Goal: Task Accomplishment & Management: Use online tool/utility

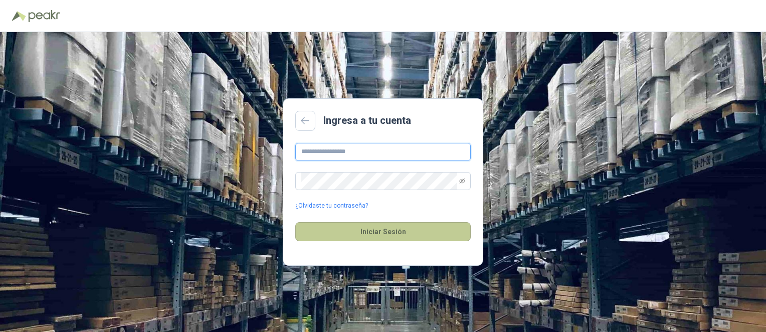
type input "**********"
click at [377, 234] on button "Iniciar Sesión" at bounding box center [382, 231] width 175 height 19
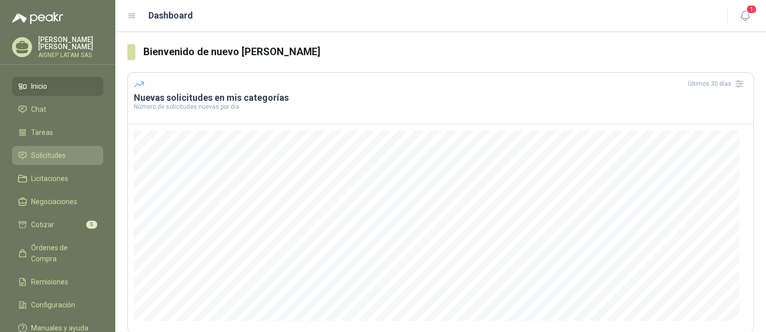
click at [64, 151] on span "Solicitudes" at bounding box center [48, 155] width 35 height 11
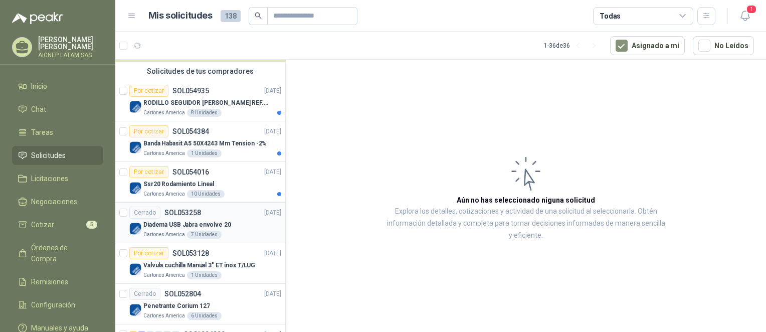
scroll to position [50, 0]
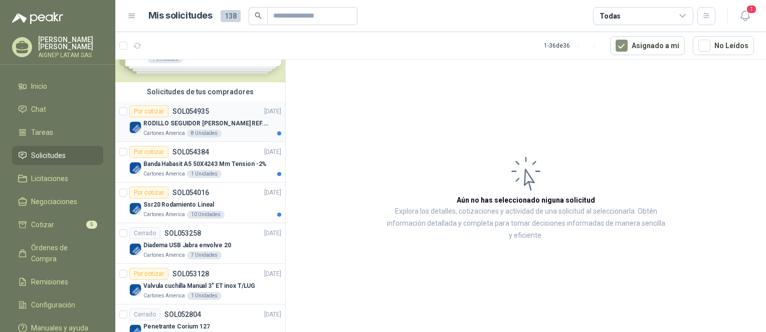
click at [175, 123] on p "RODILLO SEGUIDOR [PERSON_NAME] REF. NATV-17-PPA [PERSON_NAME]" at bounding box center [205, 124] width 125 height 10
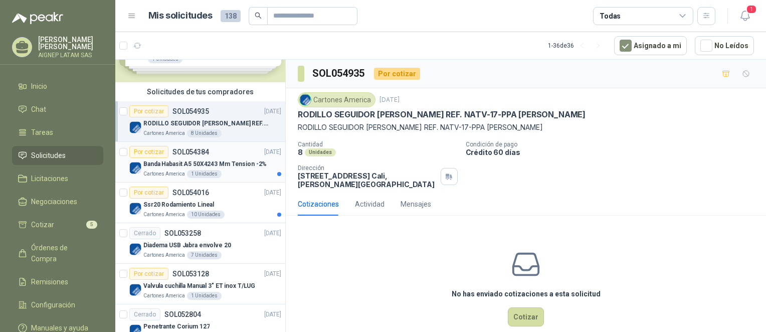
click at [223, 165] on p "Banda Habasit A5 50X4243 Mm Tension -2%" at bounding box center [204, 164] width 123 height 10
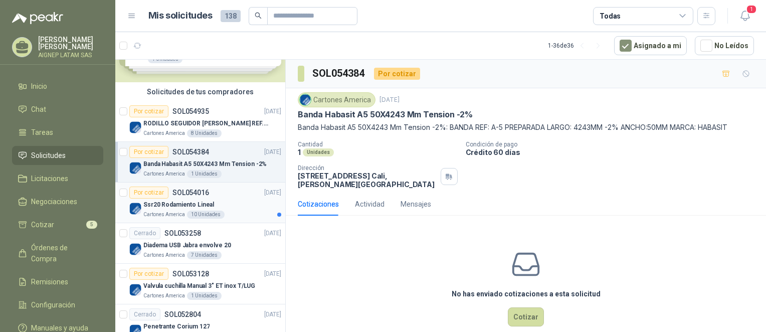
click at [245, 199] on div "Ssr20 Rodamiento Lineal" at bounding box center [212, 205] width 138 height 12
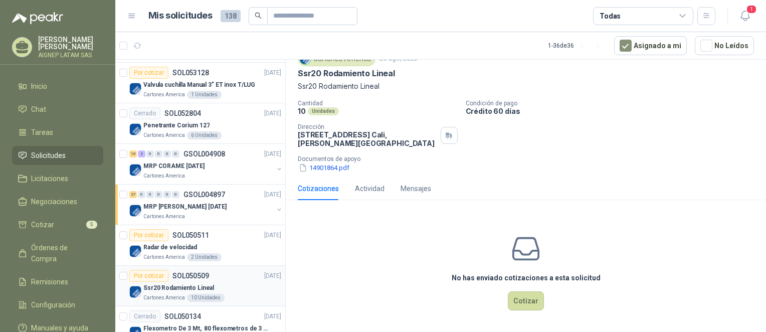
scroll to position [301, 0]
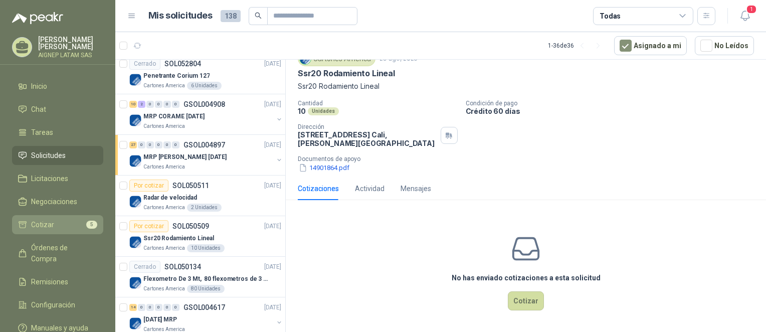
click at [75, 221] on li "Cotizar 5" at bounding box center [57, 224] width 79 height 11
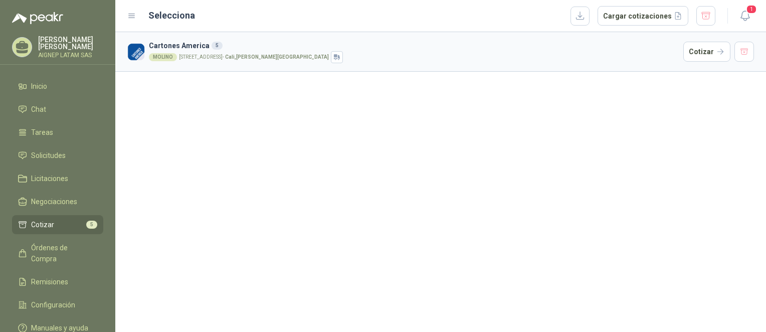
click at [568, 47] on h3 "Cartones America 5" at bounding box center [414, 45] width 530 height 11
click at [707, 59] on button "Cotizar" at bounding box center [706, 52] width 47 height 20
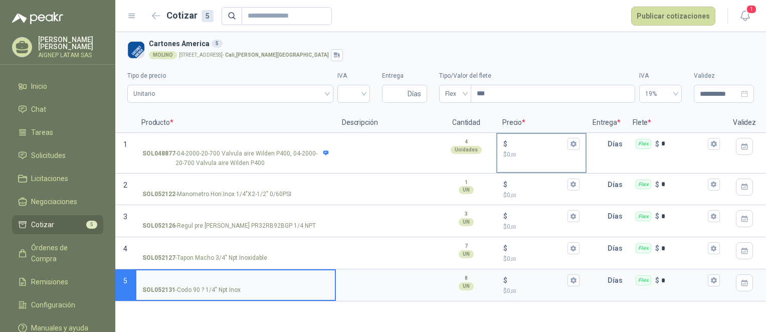
click at [516, 155] on span ",00" at bounding box center [513, 155] width 6 height 6
click at [517, 147] on input "$ $ 0 ,00" at bounding box center [537, 144] width 56 height 8
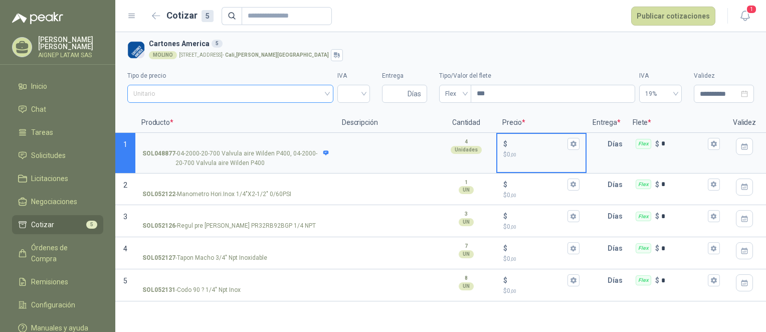
click at [329, 98] on div "Unitario" at bounding box center [230, 94] width 206 height 18
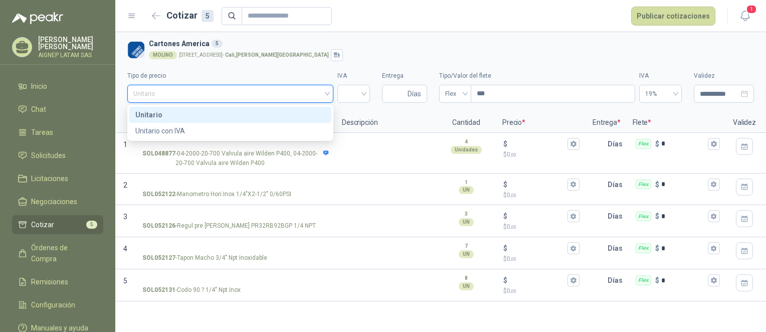
click at [329, 98] on div "Unitario" at bounding box center [230, 94] width 206 height 18
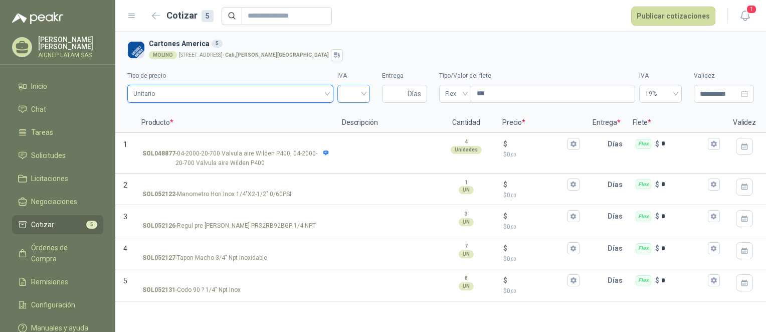
click at [361, 93] on input "search" at bounding box center [353, 92] width 21 height 15
click at [353, 113] on div "19%" at bounding box center [353, 114] width 17 height 11
click at [399, 93] on input "Entrega" at bounding box center [397, 93] width 18 height 17
click at [745, 94] on icon "close-circle" at bounding box center [744, 93] width 7 height 7
type input "**********"
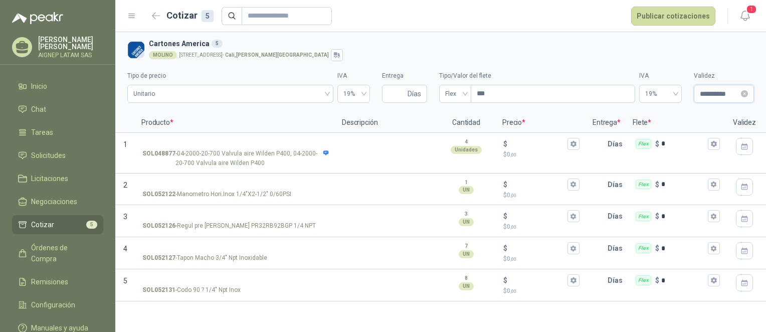
click at [717, 93] on input "**********" at bounding box center [719, 93] width 39 height 11
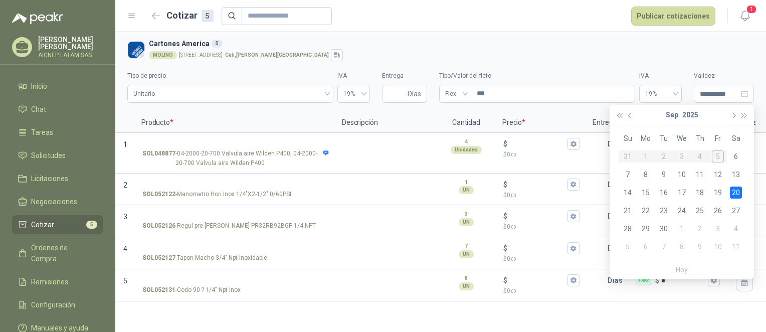
click at [734, 113] on button "button" at bounding box center [732, 115] width 11 height 20
click at [734, 113] on span "button" at bounding box center [732, 115] width 5 height 5
type input "**********"
click at [678, 227] on div "31" at bounding box center [682, 229] width 12 height 12
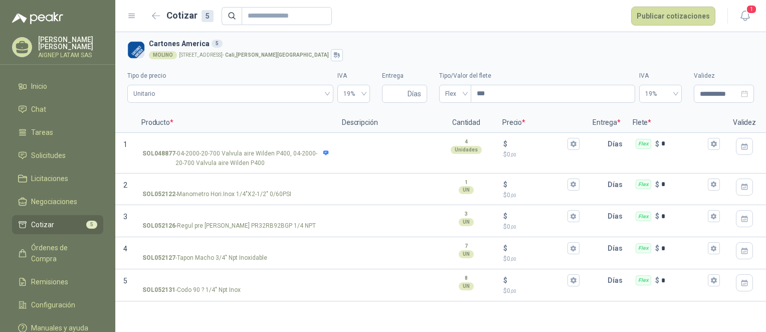
type input "**********"
click at [324, 150] on icon at bounding box center [326, 153] width 7 height 7
click at [324, 148] on input "SOL048877 - 04-2000-20-700 Valvula aire Wilden P400, 04-2000-20-700 Valvula air…" at bounding box center [235, 144] width 187 height 8
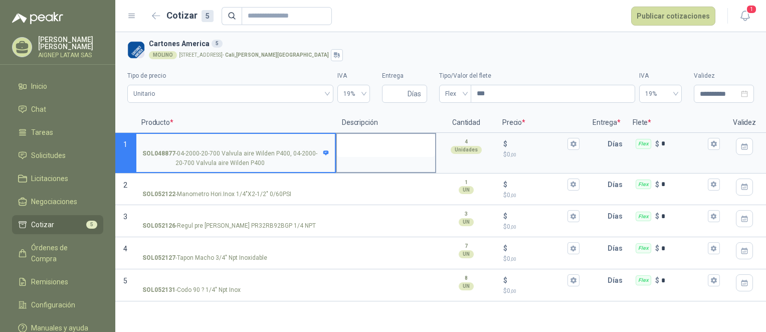
click at [382, 149] on textarea at bounding box center [386, 145] width 98 height 23
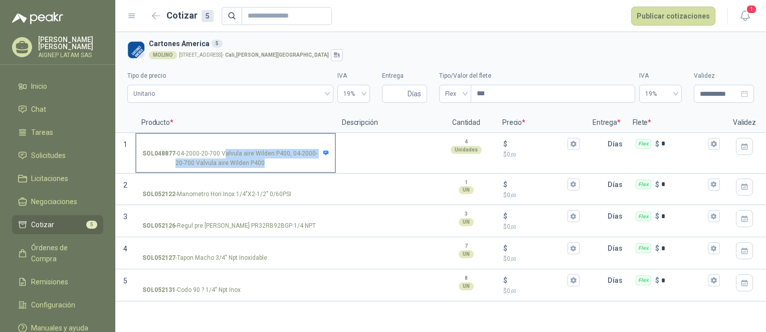
drag, startPoint x: 224, startPoint y: 151, endPoint x: 279, endPoint y: 167, distance: 57.0
click at [279, 167] on p "SOL048877 - 04-2000-20-700 Valvula aire Wilden P400, 04-2000-20-700 Valvula air…" at bounding box center [235, 158] width 187 height 19
drag, startPoint x: 279, startPoint y: 167, endPoint x: 273, endPoint y: 165, distance: 6.3
click at [273, 165] on p "SOL048877 - 04-2000-20-700 Valvula aire Wilden P400, 04-2000-20-700 Valvula air…" at bounding box center [235, 158] width 187 height 19
click at [273, 148] on input "SOL048877 - 04-2000-20-700 Valvula aire Wilden P400, 04-2000-20-700 Valvula air…" at bounding box center [235, 144] width 187 height 8
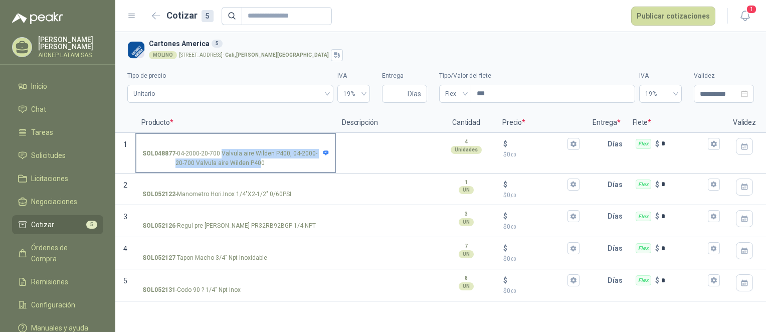
drag, startPoint x: 257, startPoint y: 165, endPoint x: 222, endPoint y: 149, distance: 38.6
click at [222, 149] on p "SOL048877 - 04-2000-20-700 Valvula aire Wilden P400, 04-2000-20-700 Valvula air…" at bounding box center [235, 158] width 187 height 19
copy p "Valvula aire Wilden P400, 04-2000-20-700 Valvula aire Wilden P40"
click at [223, 152] on p "SOL048877 - 04-2000-20-700 Valvula aire Wilden P400, 04-2000-20-700 Valvula air…" at bounding box center [235, 158] width 187 height 19
click at [223, 148] on input "SOL048877 - 04-2000-20-700 Valvula aire Wilden P400, 04-2000-20-700 Valvula air…" at bounding box center [235, 144] width 187 height 8
